Goal: Task Accomplishment & Management: Manage account settings

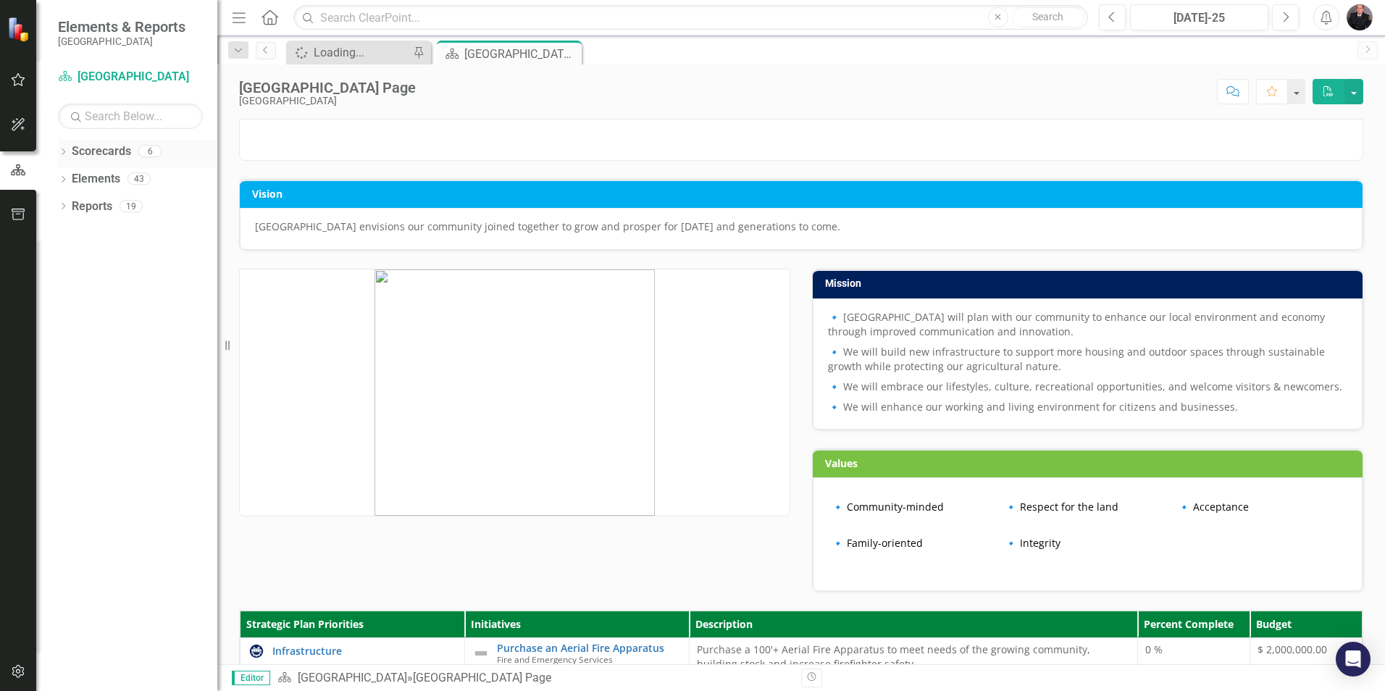
click at [64, 151] on icon at bounding box center [64, 151] width 4 height 7
click at [112, 180] on link "[GEOGRAPHIC_DATA]" at bounding box center [149, 179] width 138 height 17
click at [127, 72] on link "Scorecard [GEOGRAPHIC_DATA]" at bounding box center [130, 77] width 145 height 17
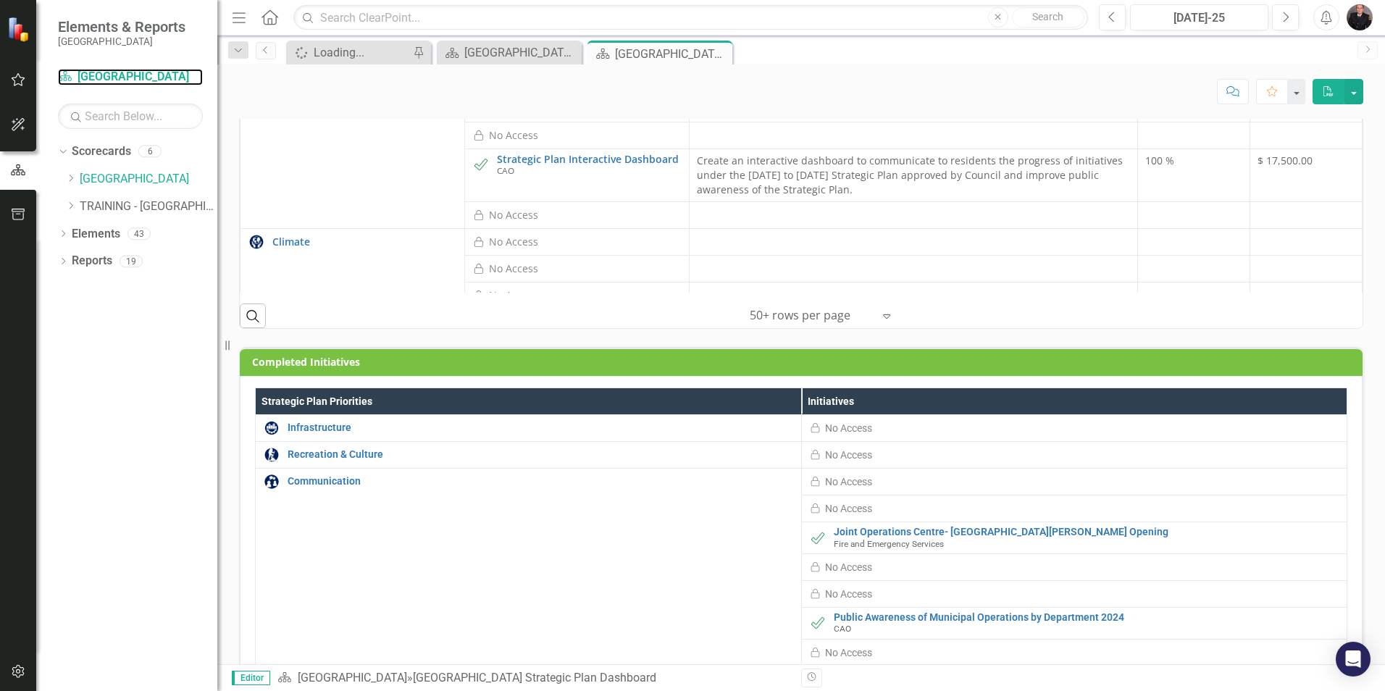
scroll to position [815, 0]
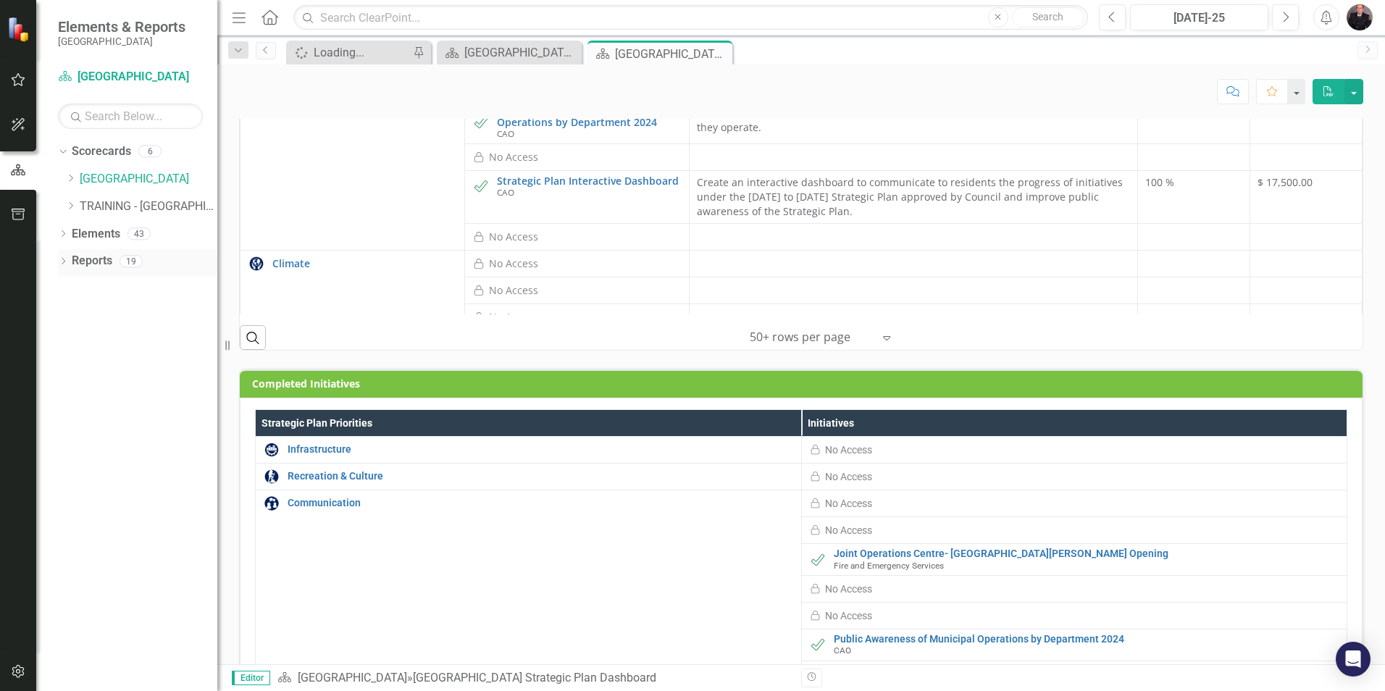
click at [90, 261] on link "Reports" at bounding box center [92, 261] width 41 height 17
click at [11, 79] on icon "button" at bounding box center [18, 80] width 15 height 12
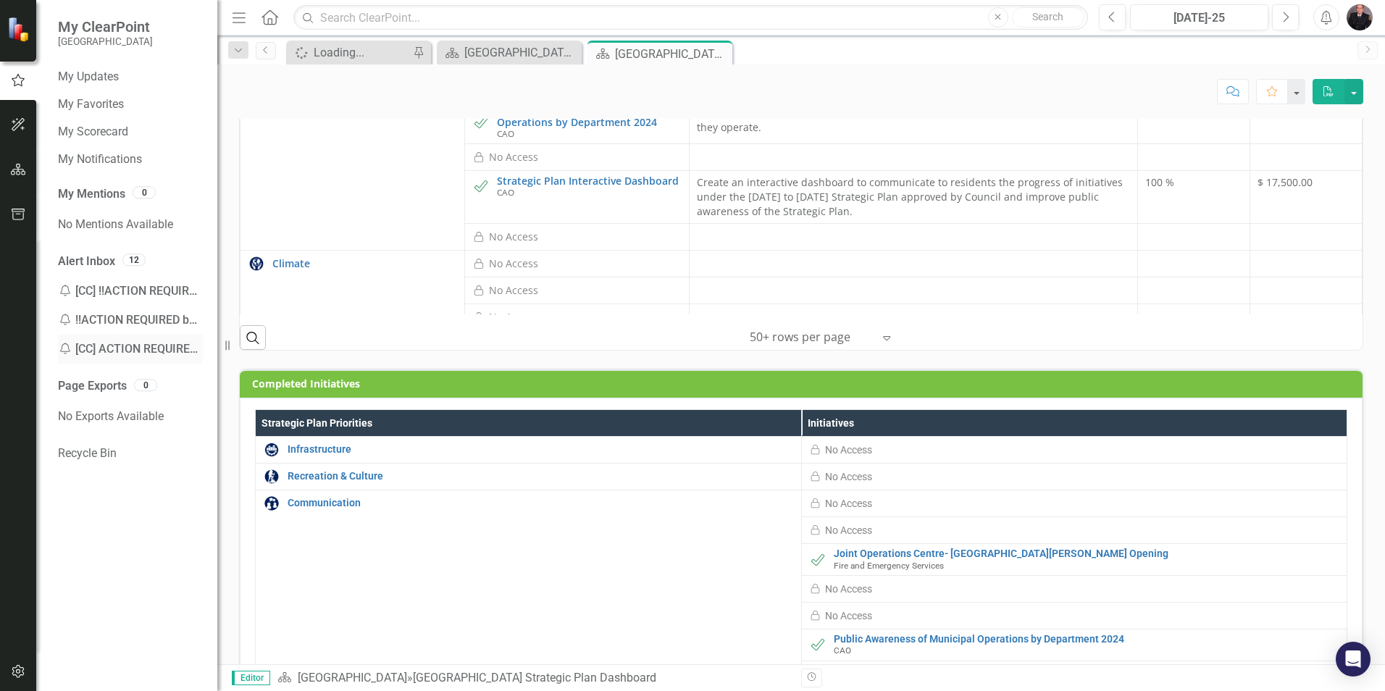
click at [156, 347] on div "Notification [CC] ACTION REQUIRED by [DATE] - July Updates" at bounding box center [130, 349] width 145 height 29
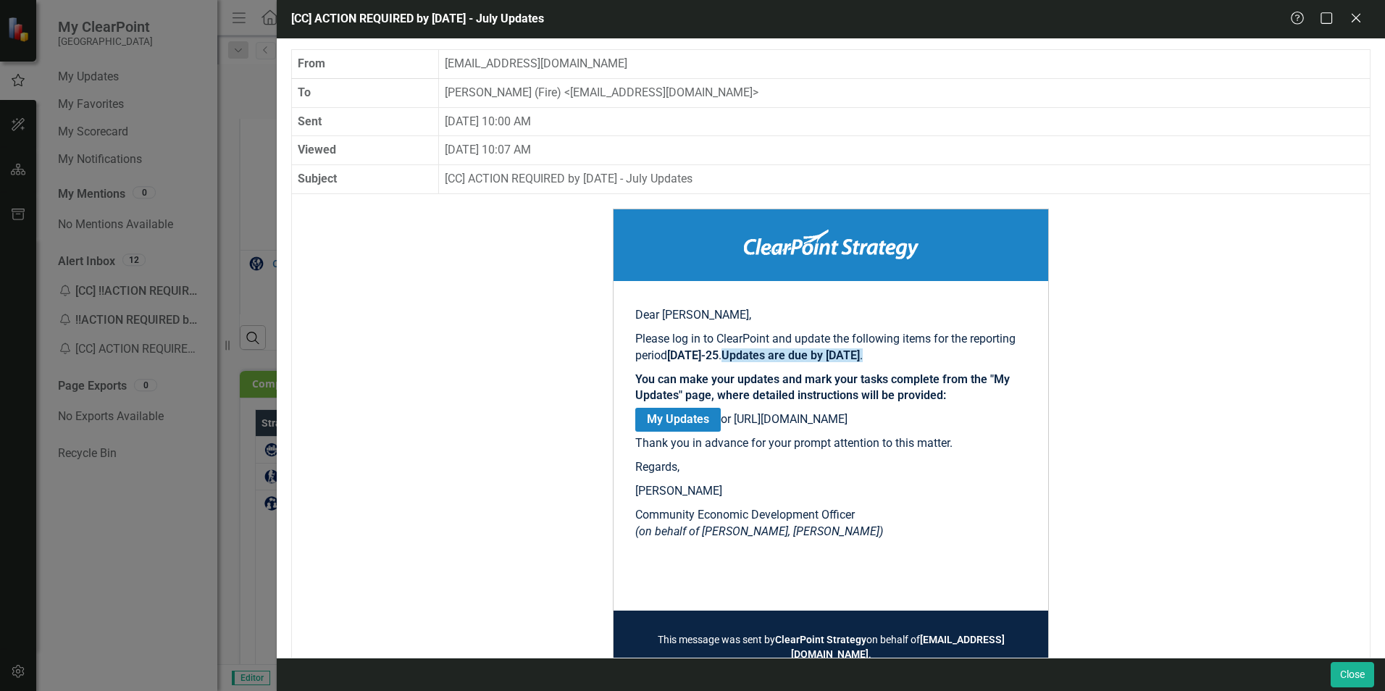
scroll to position [108, 0]
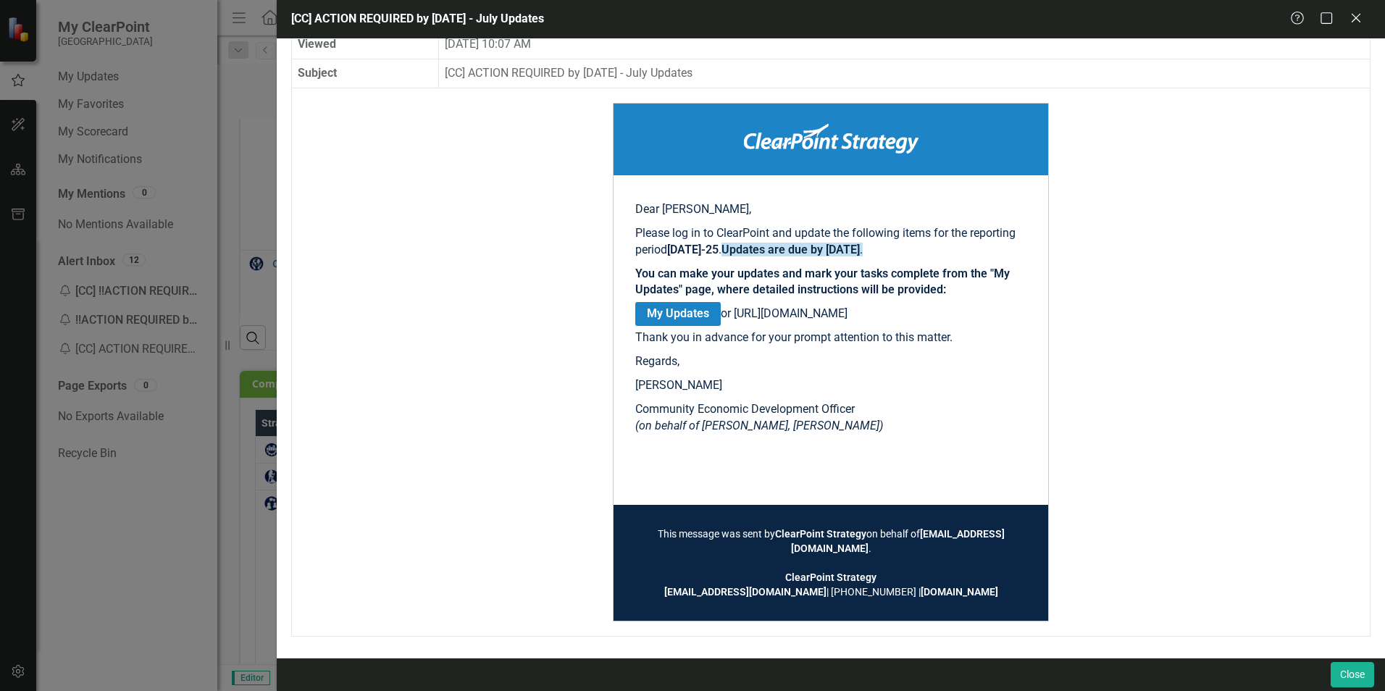
click at [184, 519] on div "[CC] ACTION REQUIRED by [DATE] - July Updates Help Maximize Close From [EMAIL_A…" at bounding box center [692, 345] width 1385 height 691
click at [1345, 17] on div "Help Maximize Close" at bounding box center [1330, 19] width 80 height 17
click at [1354, 20] on icon "Close" at bounding box center [1355, 18] width 18 height 14
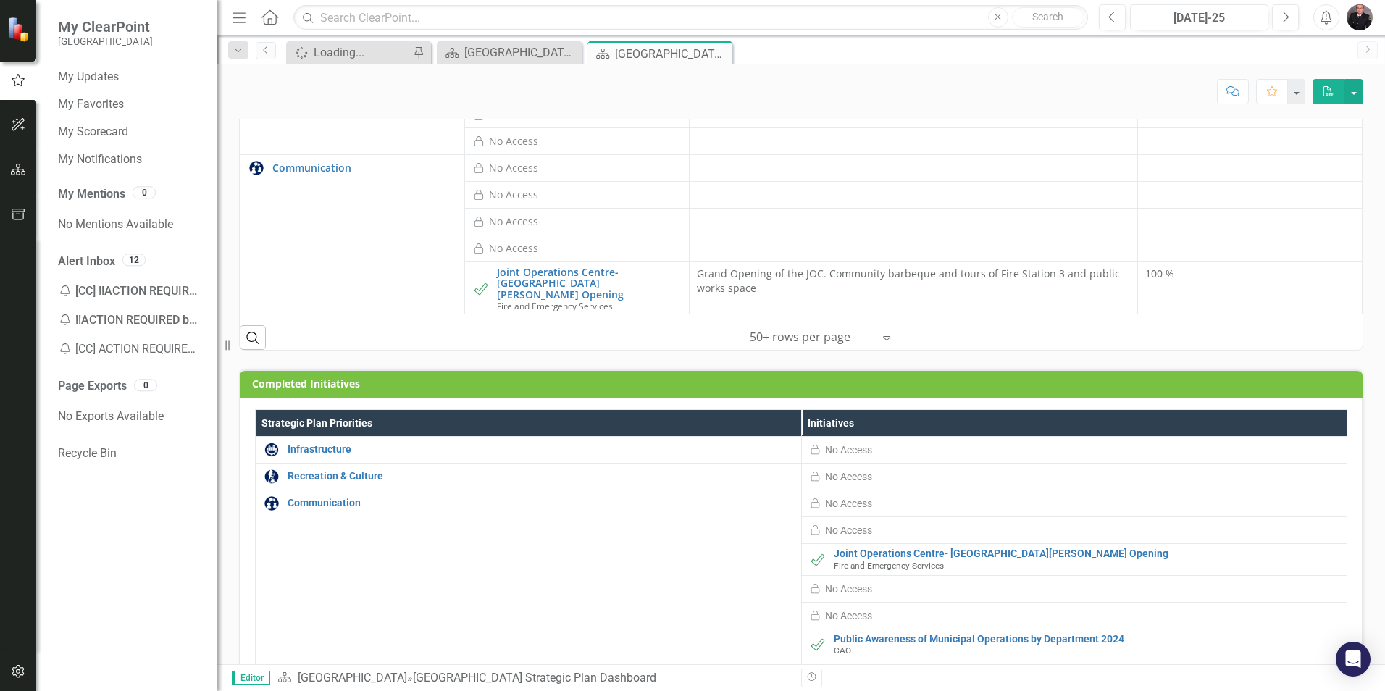
scroll to position [0, 0]
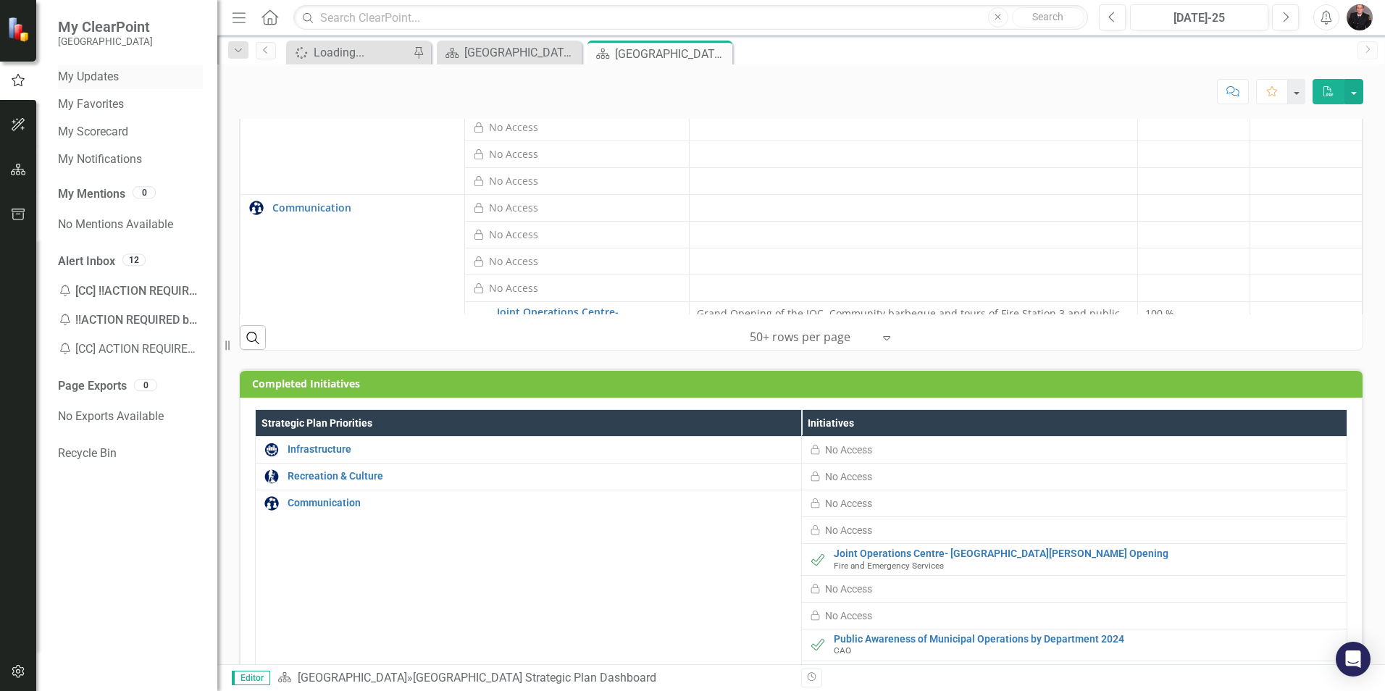
click at [83, 77] on link "My Updates" at bounding box center [130, 77] width 145 height 17
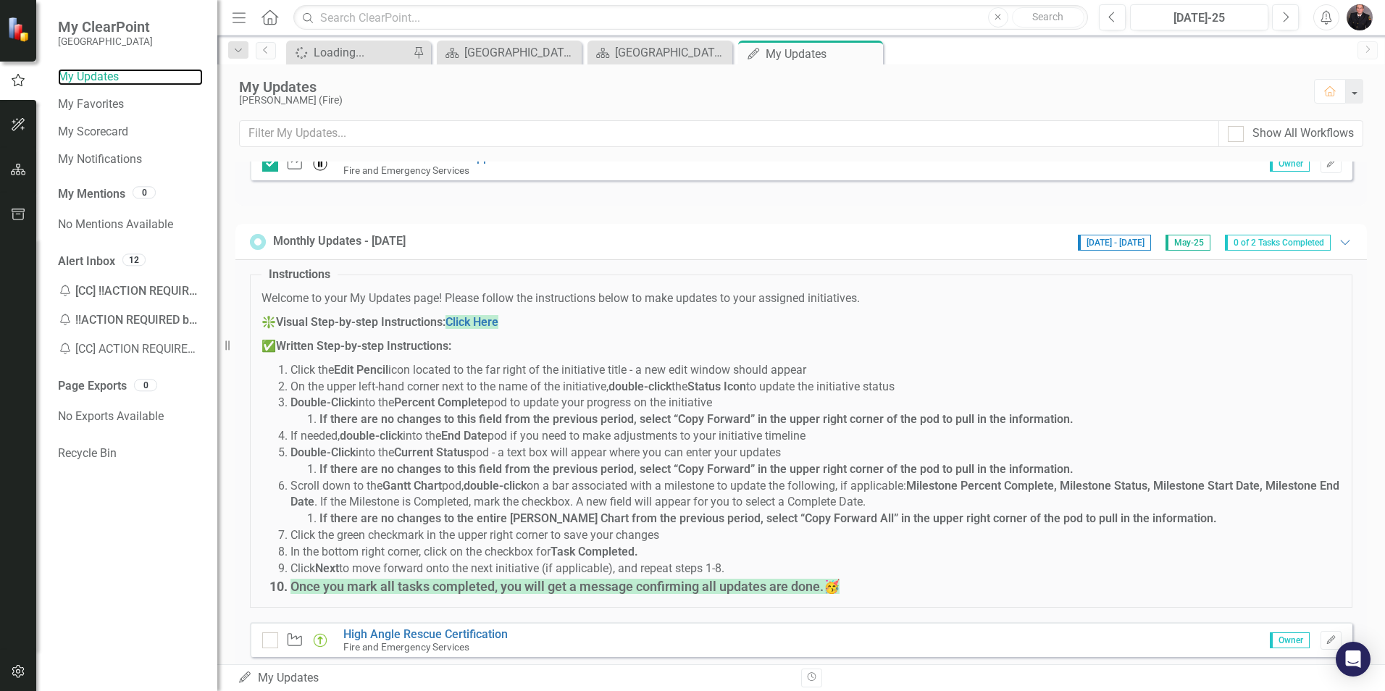
scroll to position [1064, 0]
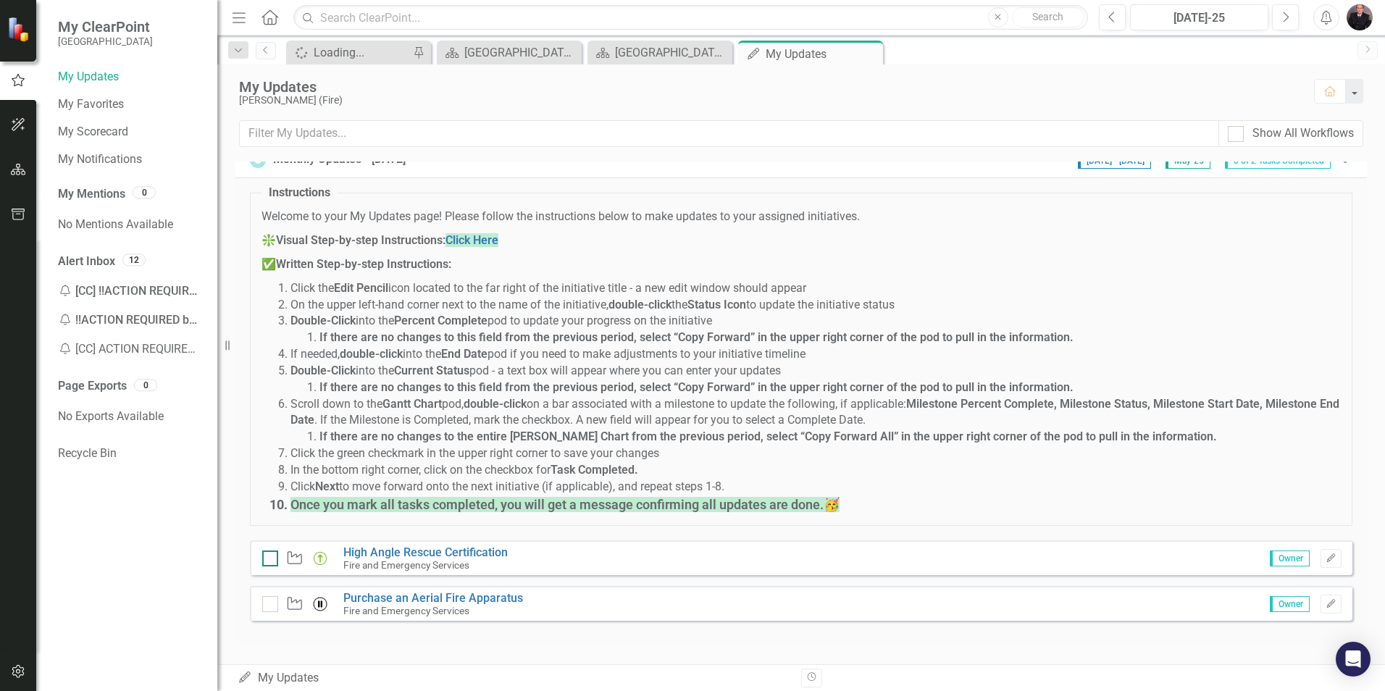
click at [273, 563] on div at bounding box center [270, 558] width 16 height 16
click at [272, 560] on input "checkbox" at bounding box center [266, 554] width 9 height 9
checkbox input "true"
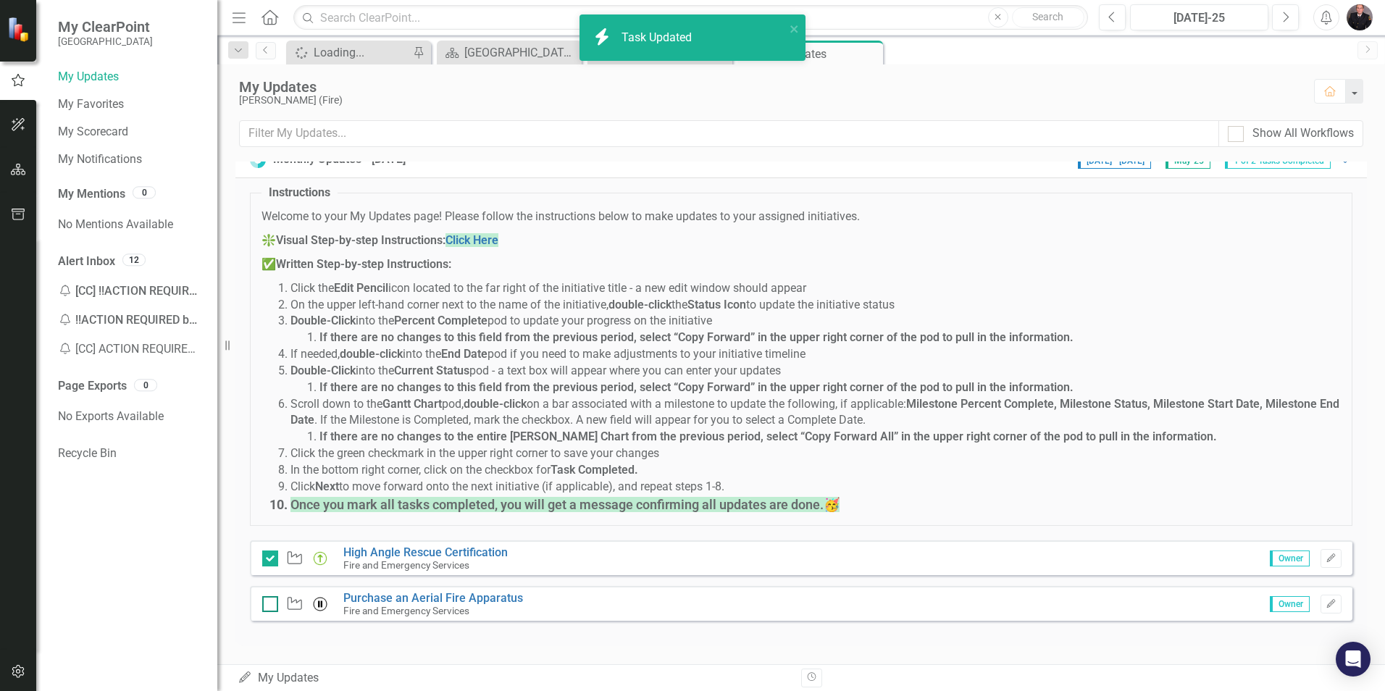
click at [272, 599] on div at bounding box center [270, 604] width 16 height 16
click at [272, 599] on input "checkbox" at bounding box center [266, 600] width 9 height 9
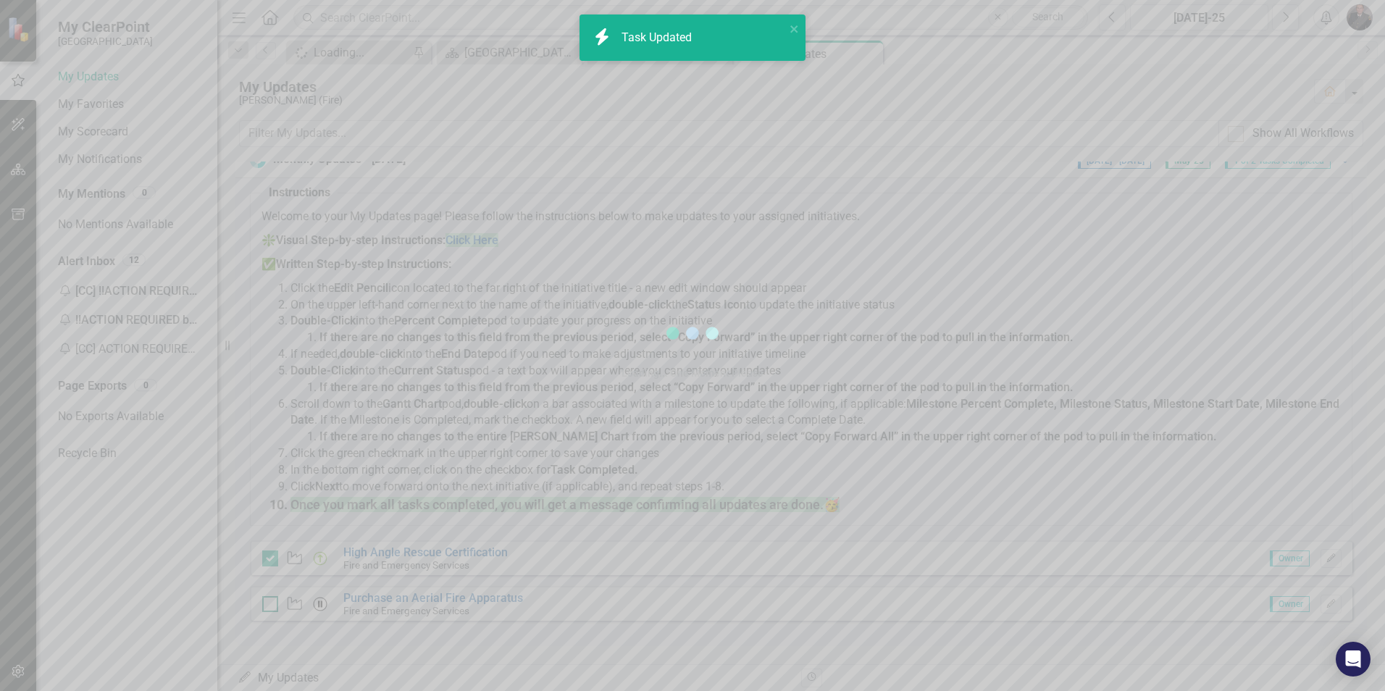
checkbox input "true"
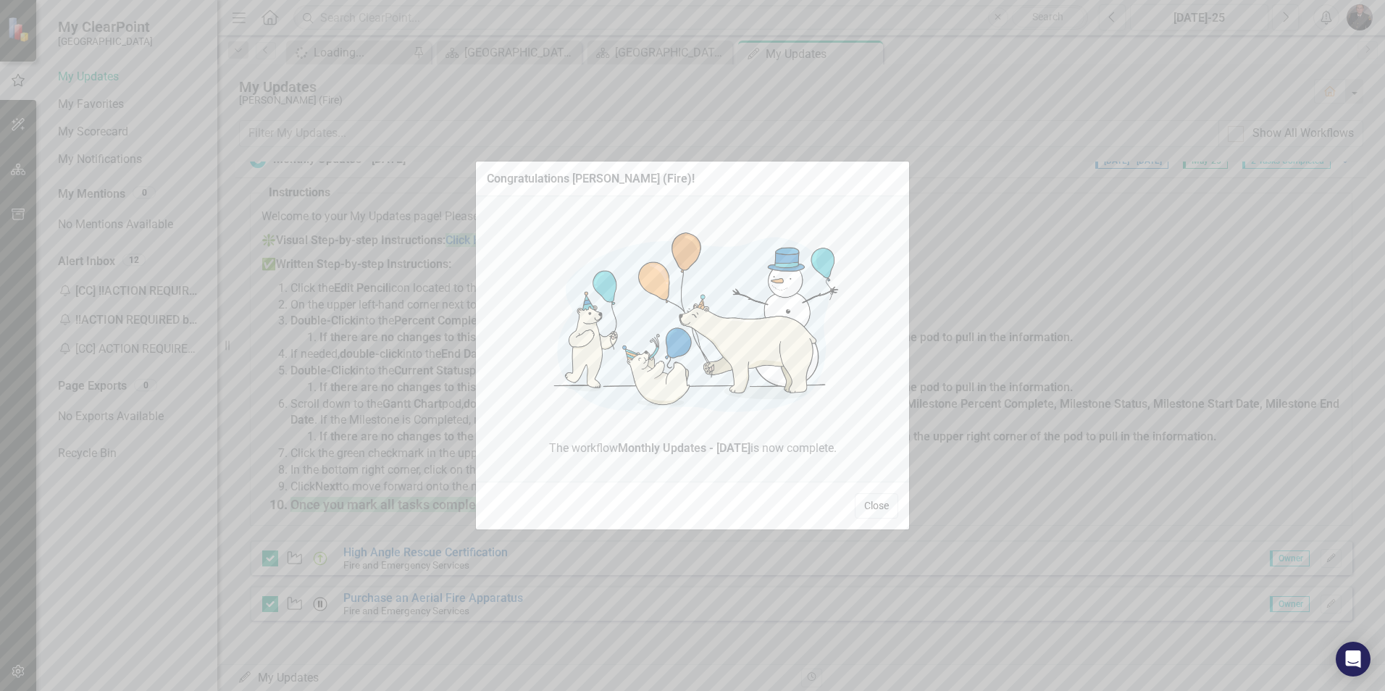
click at [884, 508] on button "Close" at bounding box center [876, 505] width 43 height 25
